Goal: Find specific page/section: Find specific page/section

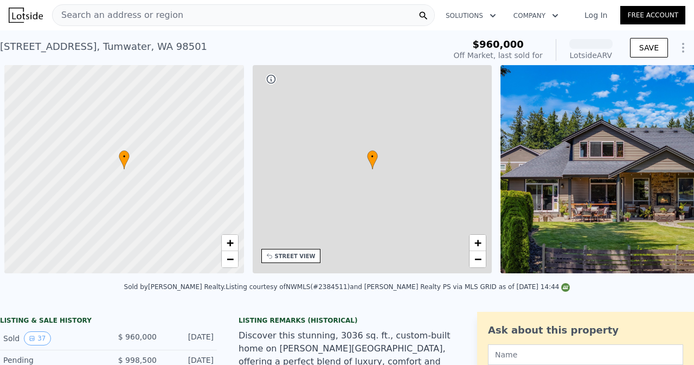
scroll to position [0, 4]
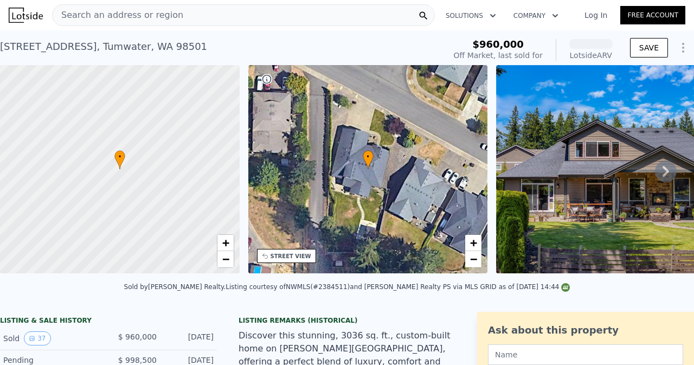
click at [357, 10] on div "Search an address or region" at bounding box center [243, 15] width 383 height 22
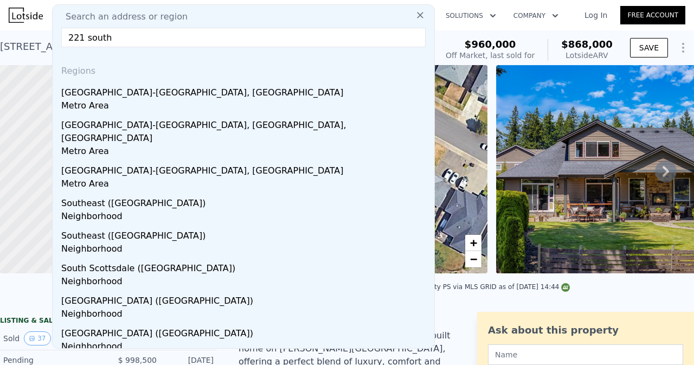
drag, startPoint x: 270, startPoint y: 33, endPoint x: 72, endPoint y: 16, distance: 198.8
click at [72, 16] on div "Search an address or region 221 south Regions [GEOGRAPHIC_DATA]-[GEOGRAPHIC_DAT…" at bounding box center [243, 176] width 383 height 345
click at [113, 32] on input "221 south" at bounding box center [243, 38] width 365 height 20
drag, startPoint x: 78, startPoint y: 40, endPoint x: 15, endPoint y: 40, distance: 63.5
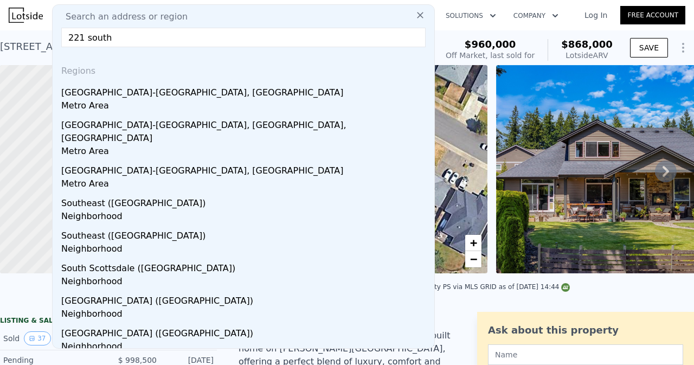
type input "221 south"
click at [169, 35] on input "221 south" at bounding box center [243, 38] width 365 height 20
drag, startPoint x: 169, startPoint y: 36, endPoint x: 19, endPoint y: 28, distance: 150.5
click at [19, 28] on nav "Search an address or region Search an address or region [STREET_ADDRESS] Metro …" at bounding box center [347, 15] width 694 height 30
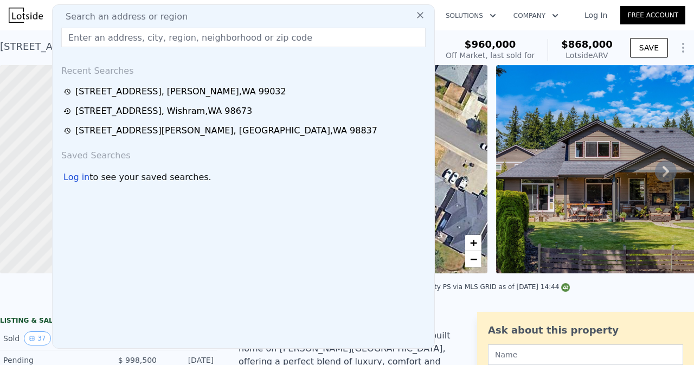
paste input "[STREET_ADDRESS]"
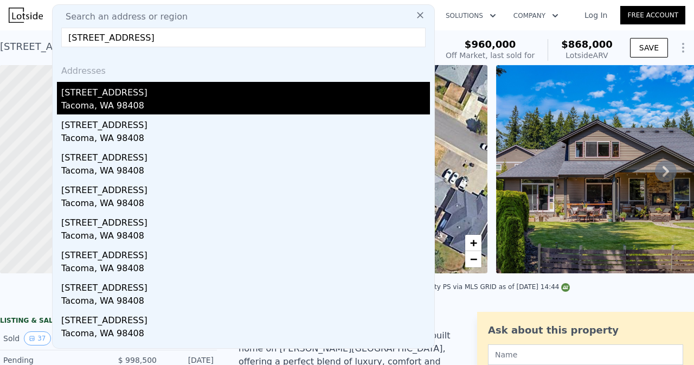
type input "[STREET_ADDRESS]"
click at [117, 100] on div "Tacoma, WA 98408" at bounding box center [245, 106] width 369 height 15
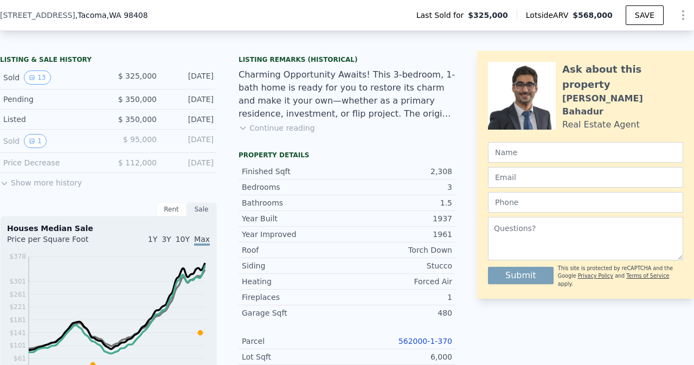
scroll to position [262, 0]
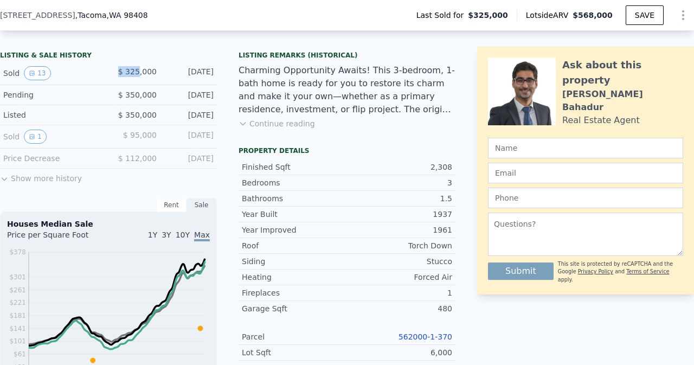
drag, startPoint x: 119, startPoint y: 80, endPoint x: 141, endPoint y: 82, distance: 21.8
click at [141, 80] on div "$ 325,000" at bounding box center [133, 73] width 48 height 14
